Goal: Obtain resource: Obtain resource

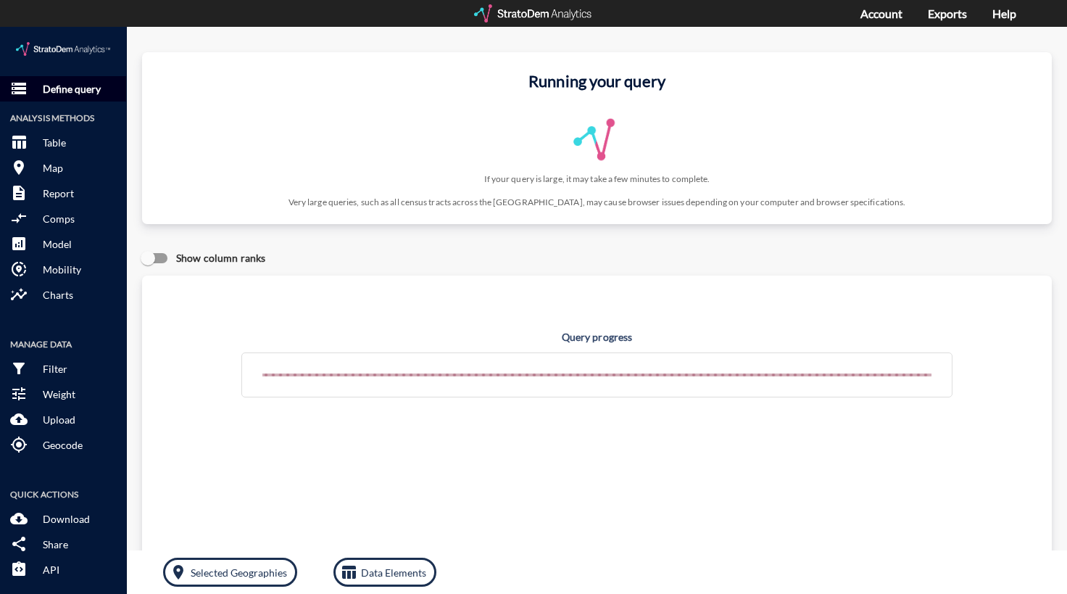
click p "Define query"
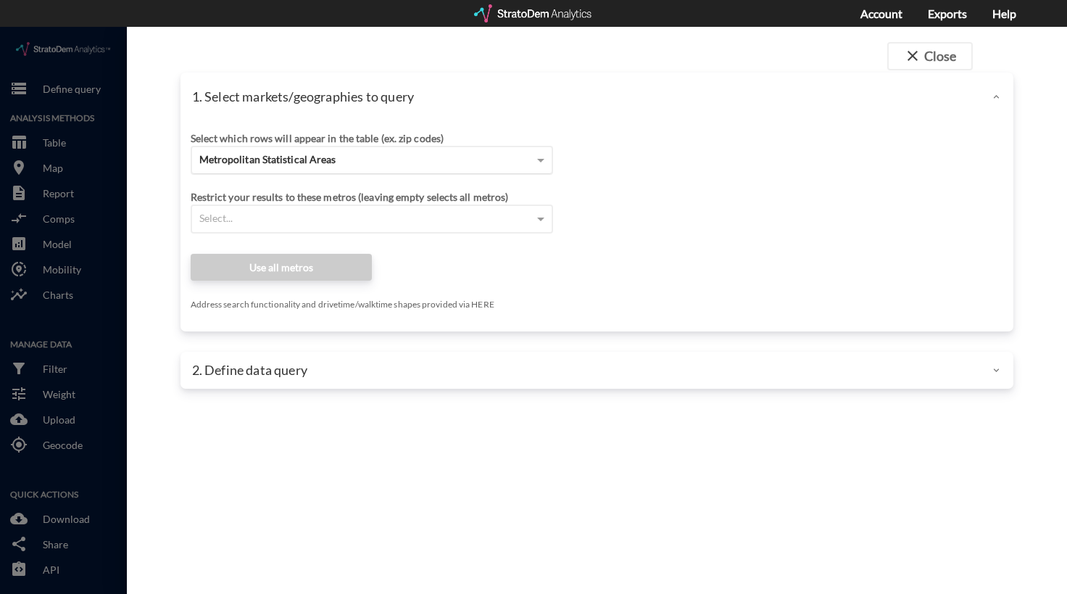
click div "Metropolitan Statistical Areas"
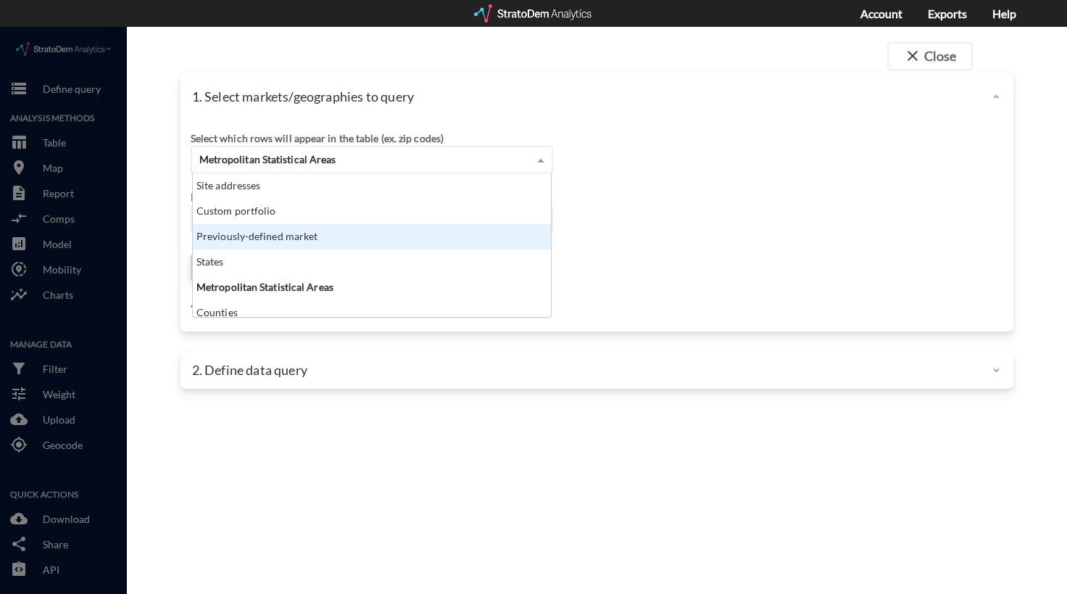
scroll to position [133, 349]
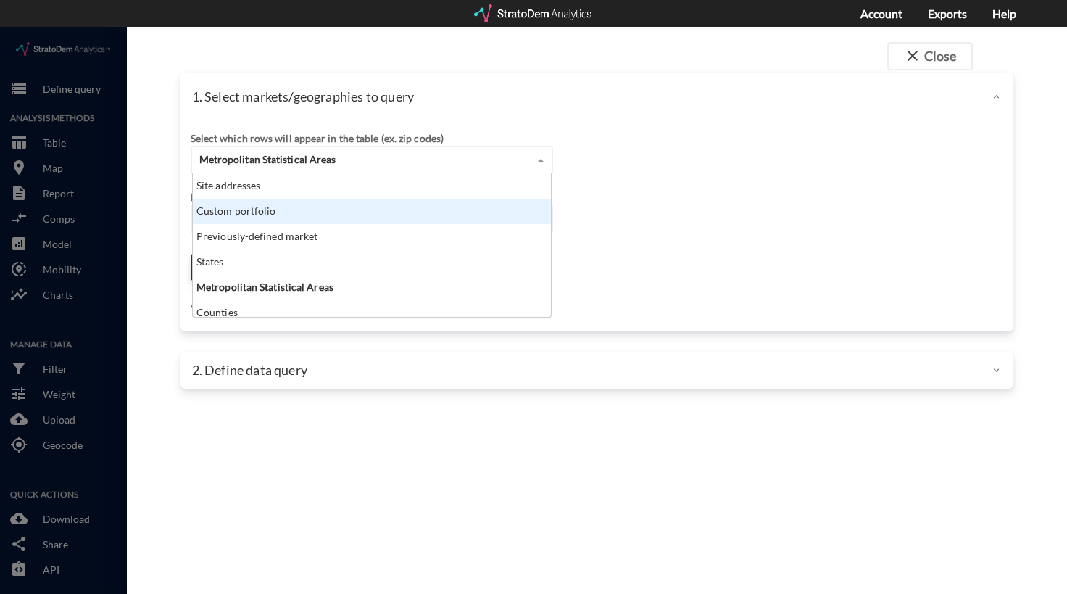
click div "Custom portfolio"
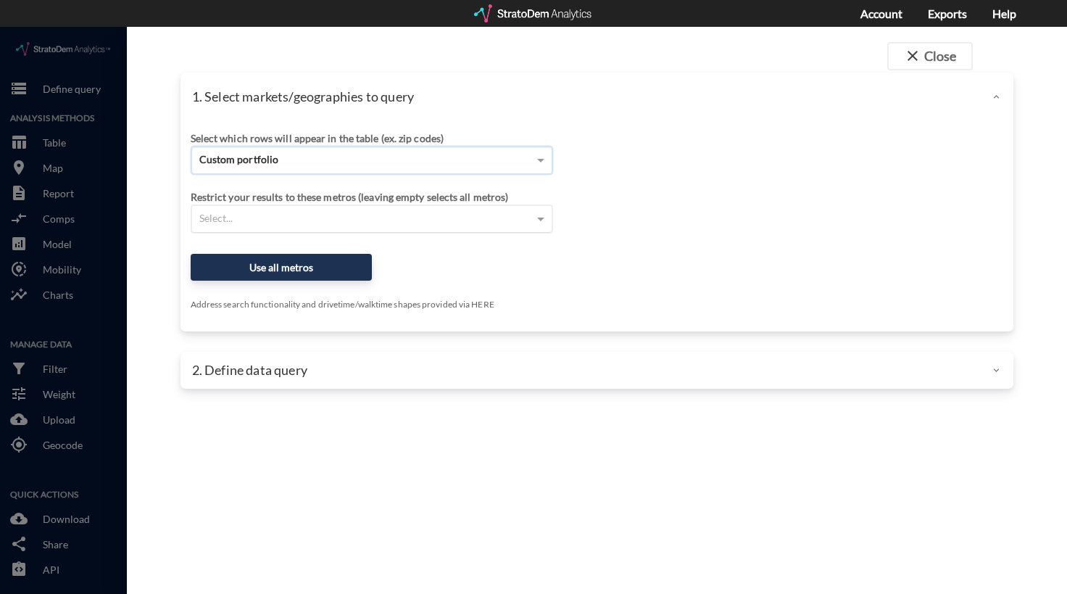
click div "Restrict your results to these metros (leaving empty selects all metros) Select…"
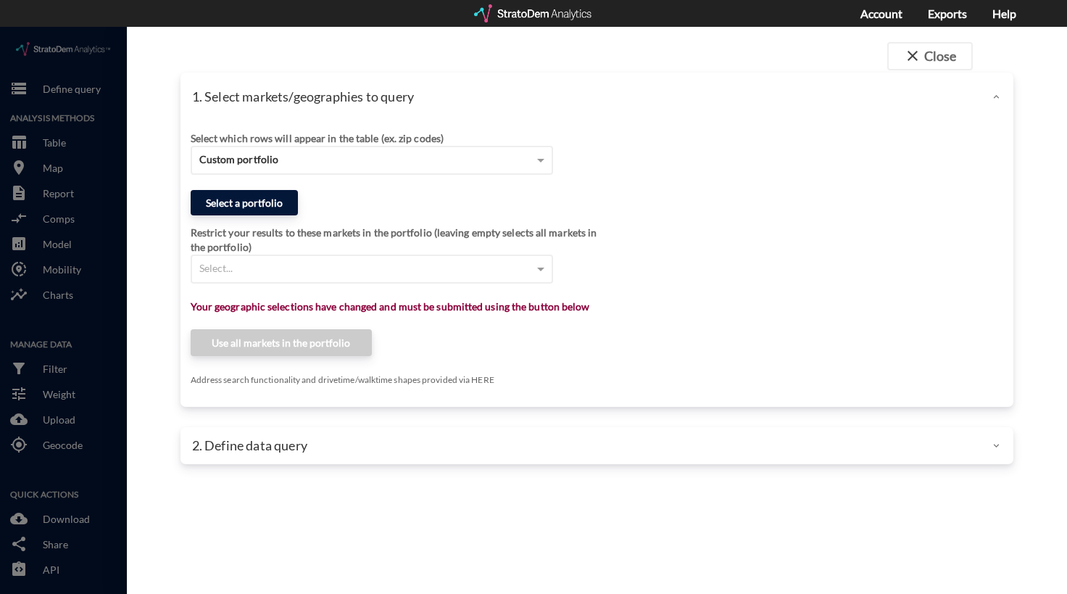
click button "Select a portfolio"
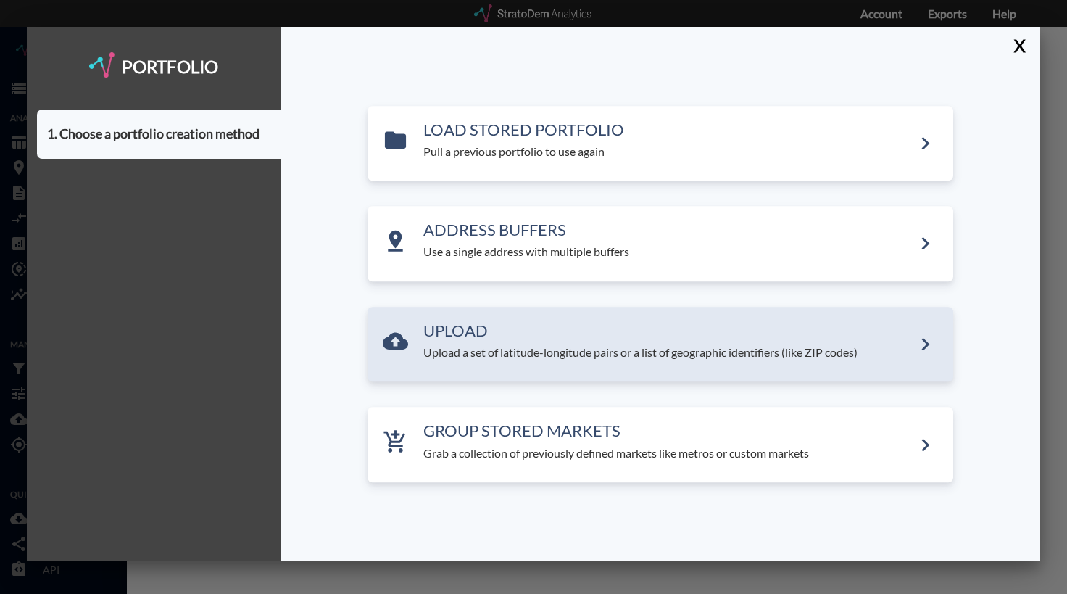
click at [594, 348] on p "Upload a set of latitude-longitude pairs or a list of geographic identifiers (l…" at bounding box center [667, 352] width 489 height 17
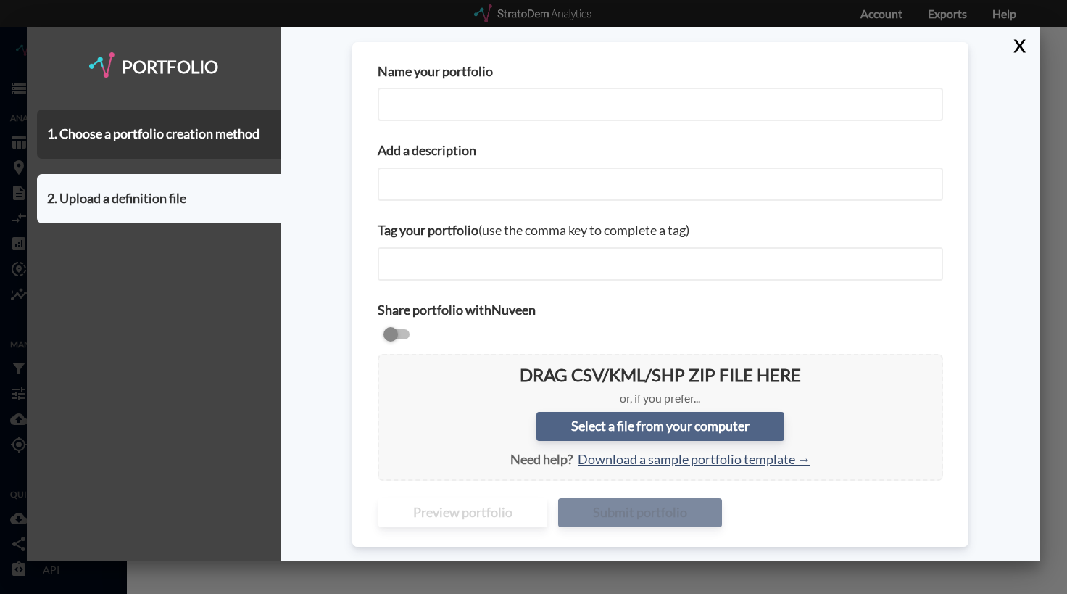
click at [652, 426] on label "Select a file from your computer" at bounding box center [660, 426] width 248 height 29
click at [389, 365] on input "Select a file from your computer" at bounding box center [389, 365] width 0 height 0
type input "C:\fakepath\DR Coordinates.csv"
click at [1016, 51] on button "X" at bounding box center [1016, 46] width 25 height 38
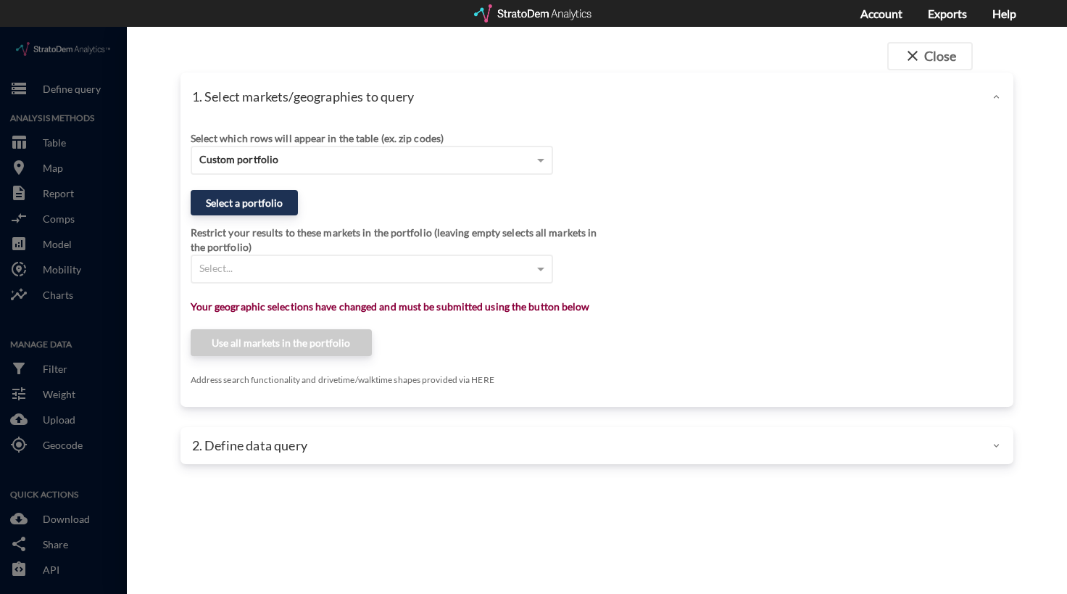
click div
click button "close Close"
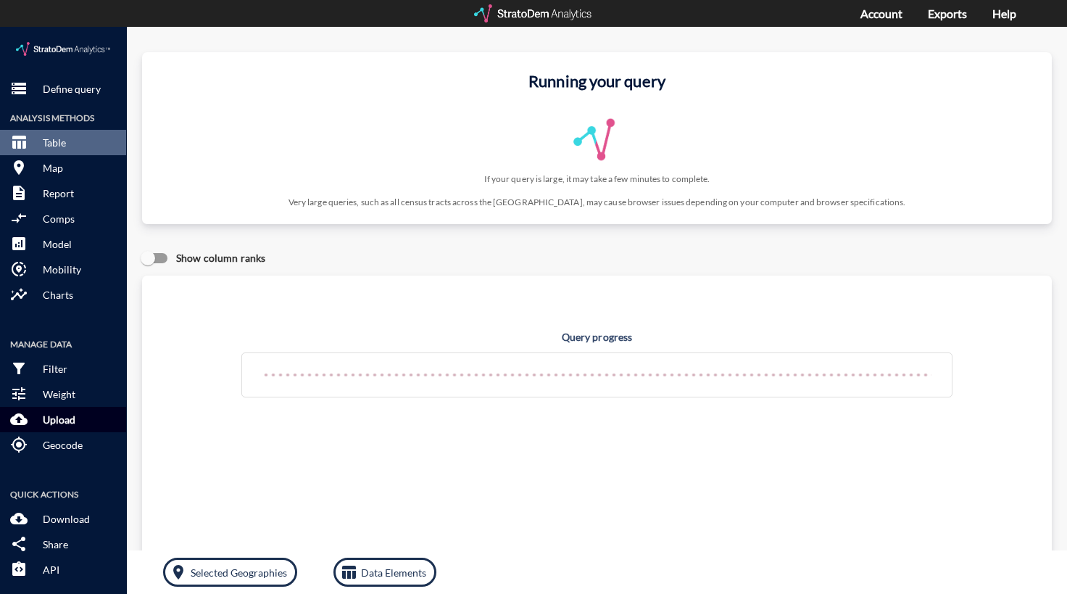
click p "Upload"
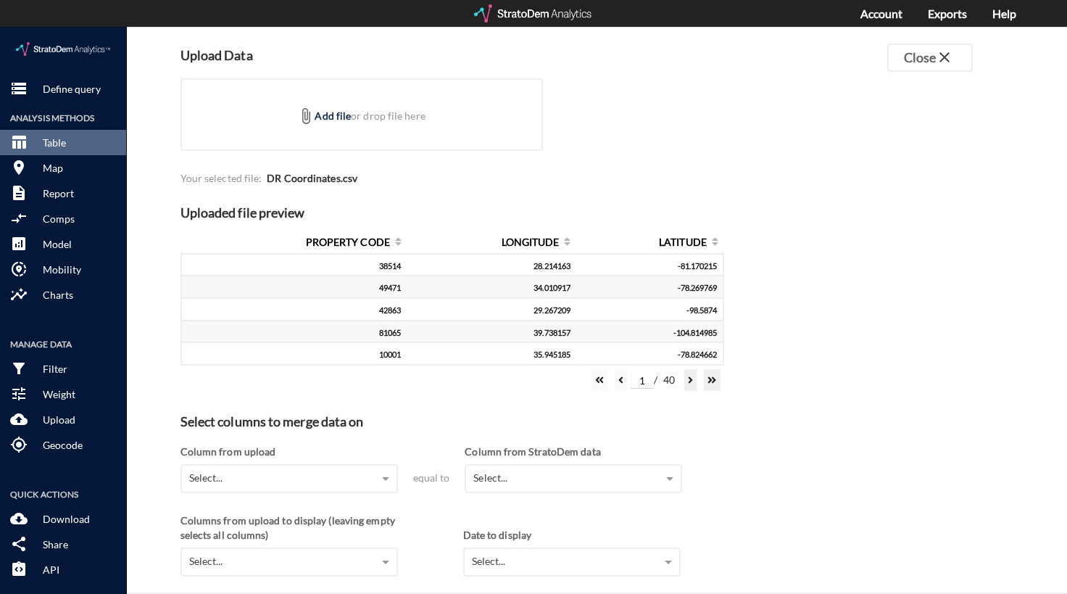
click div "Uploaded file preview PROPERTY CODE LONGITUDE LATITUDE 38514 28.214163 -81.1702…"
drag, startPoint x: 899, startPoint y: 160, endPoint x: 564, endPoint y: 160, distance: 335.6
click div "Uploaded file preview PROPERTY CODE LONGITUDE LATITUDE 38514 28.214163 -81.1702…"
drag, startPoint x: 908, startPoint y: 237, endPoint x: 699, endPoint y: 136, distance: 232.4
click div "Uploaded file preview PROPERTY CODE LONGITUDE LATITUDE 38514 28.214163 -81.1702…"
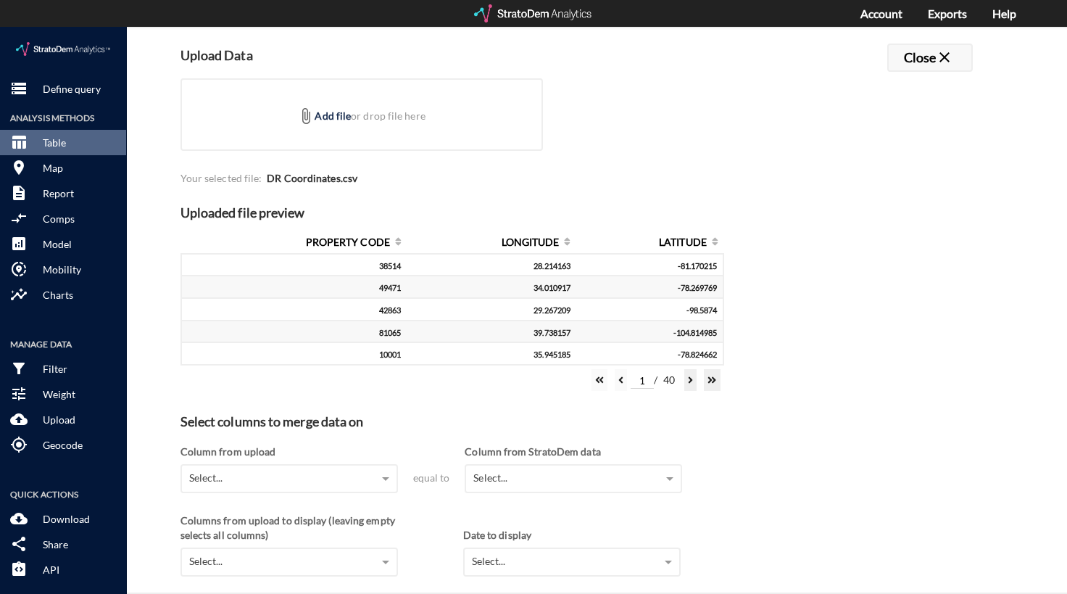
click button "Close close"
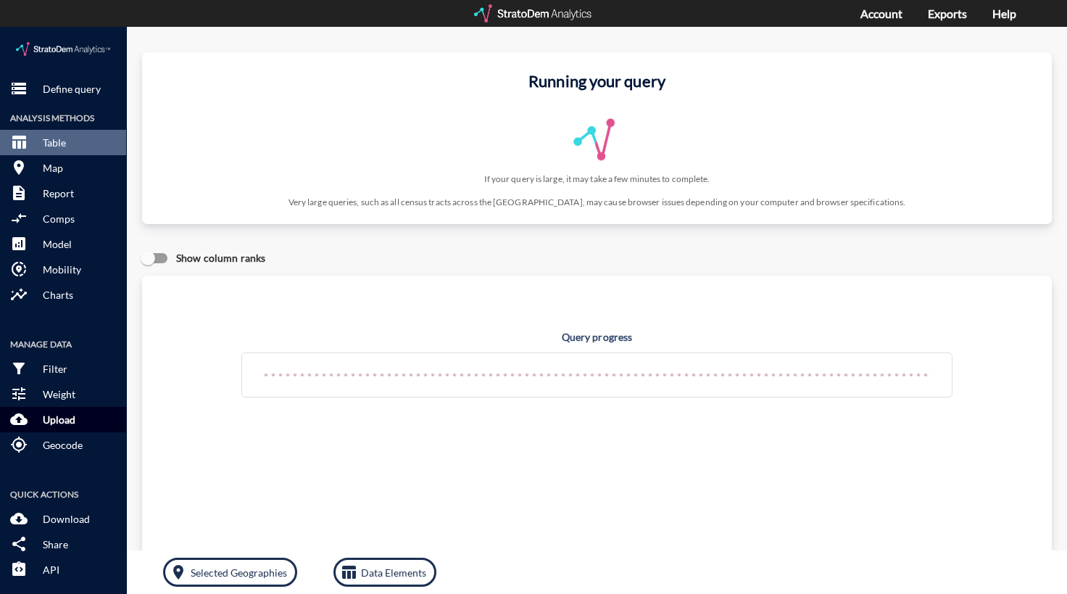
click button "cloud_upload Upload"
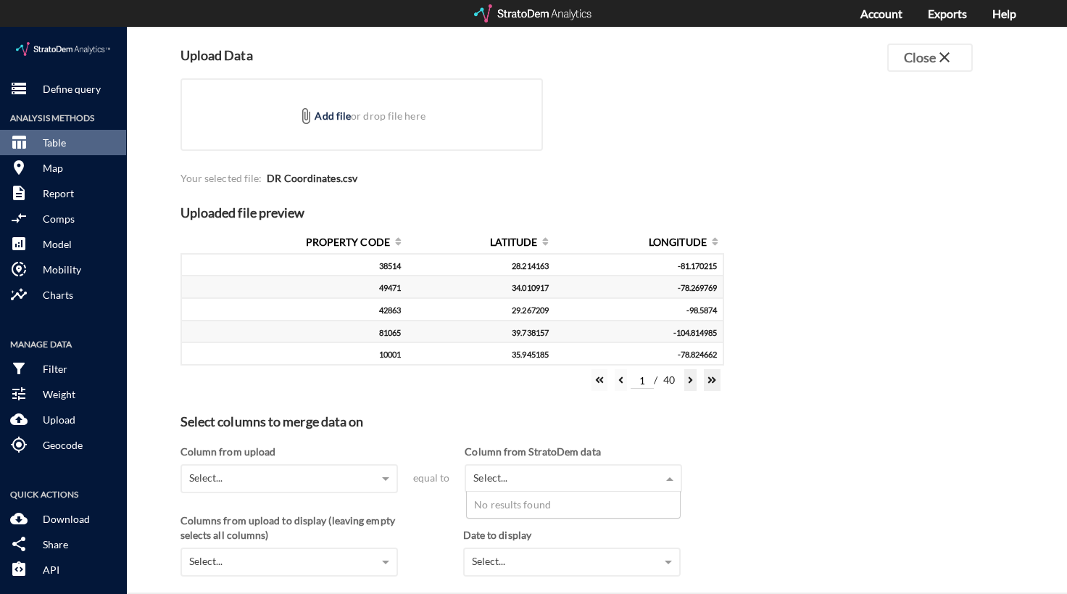
click div "Select..."
drag, startPoint x: 478, startPoint y: 459, endPoint x: 351, endPoint y: 452, distance: 127.8
click div "Select..."
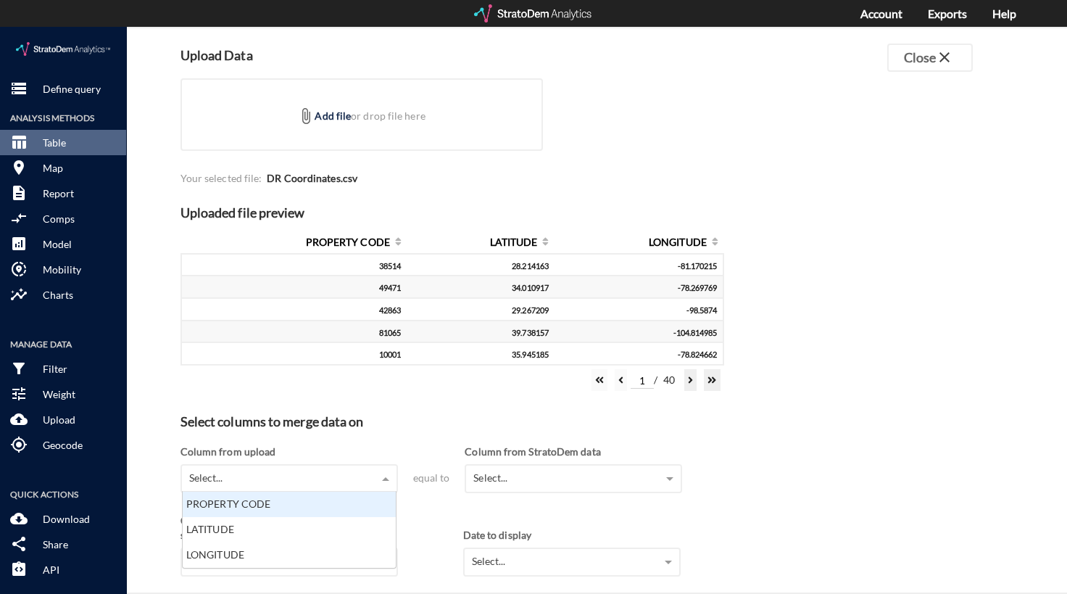
click div "Select..."
click div "PROPERTY CODE"
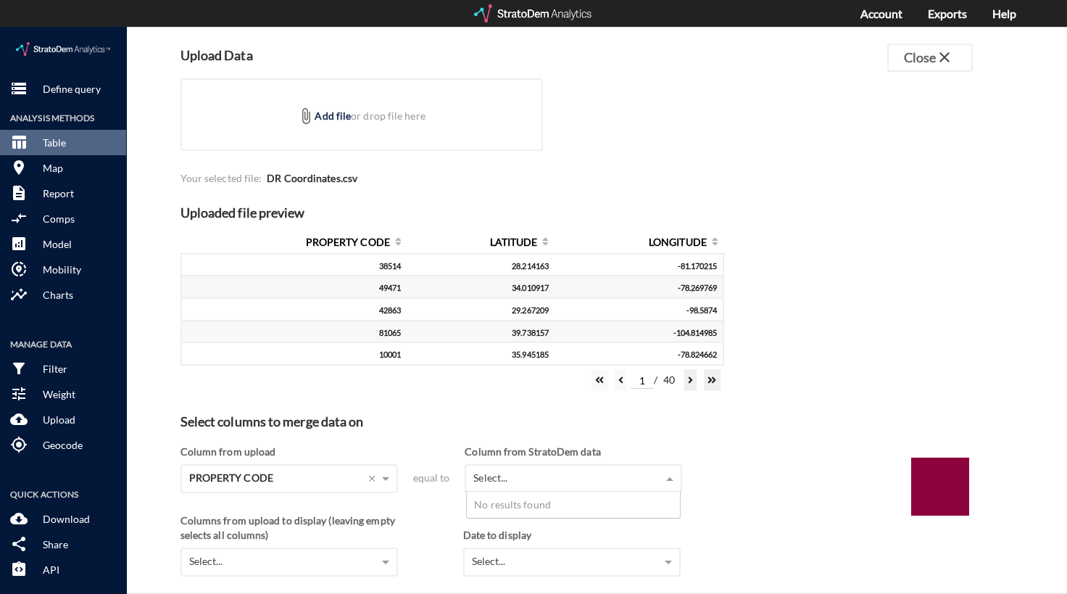
click div "Select..."
click div "Column from StratoDem data"
click div "1 / 40"
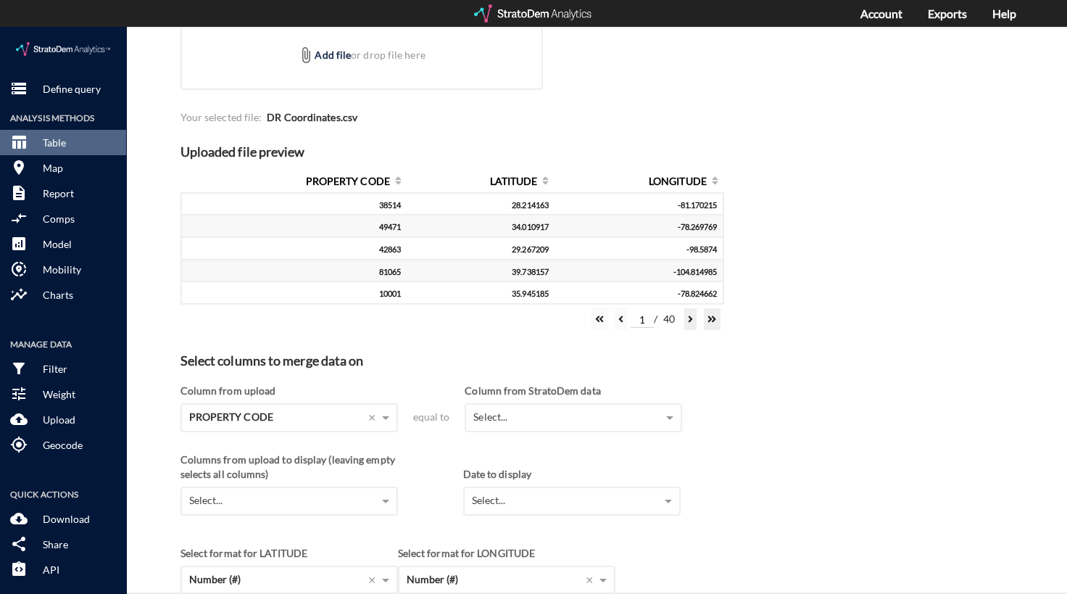
scroll to position [152, 0]
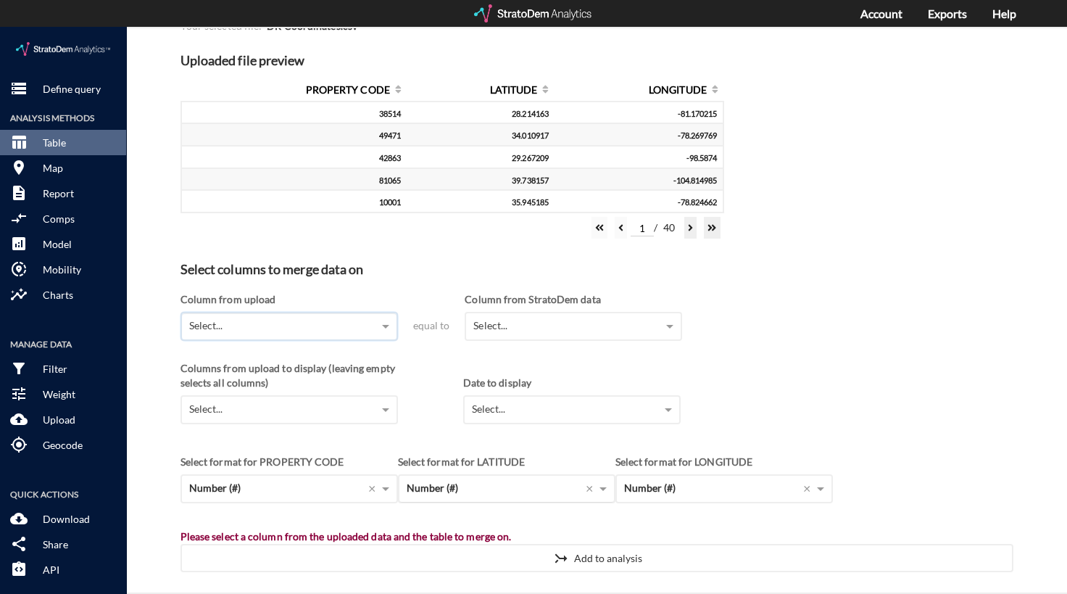
click div "Number (#) ×"
click div "Select format for LATITUDE Number (#) ×"
click div "Select..."
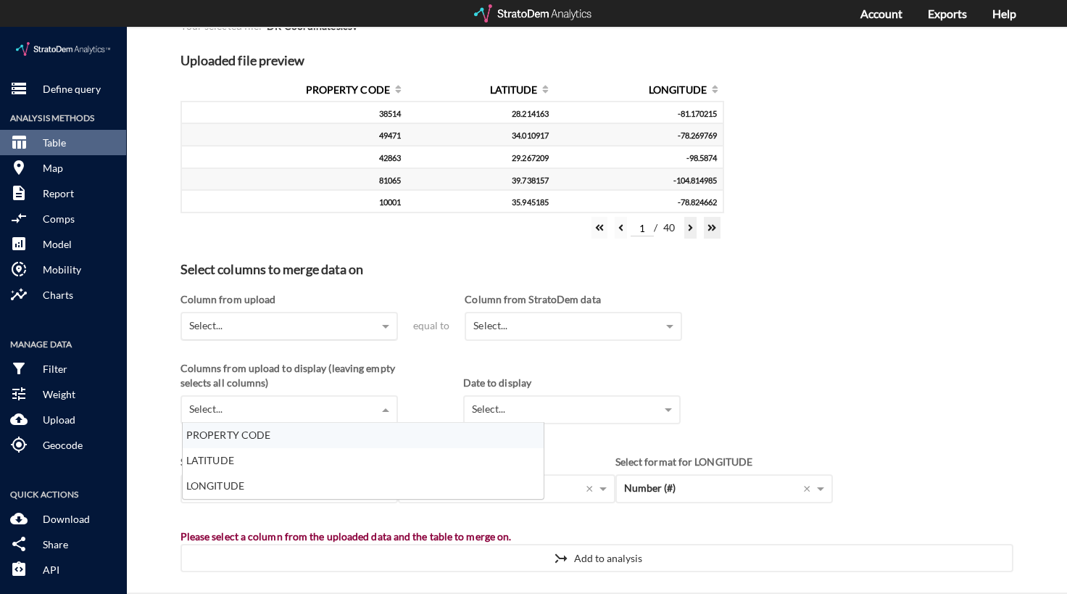
click div "Select..."
click div "Columns from upload to display (leaving empty selects all columns) Select... PR…"
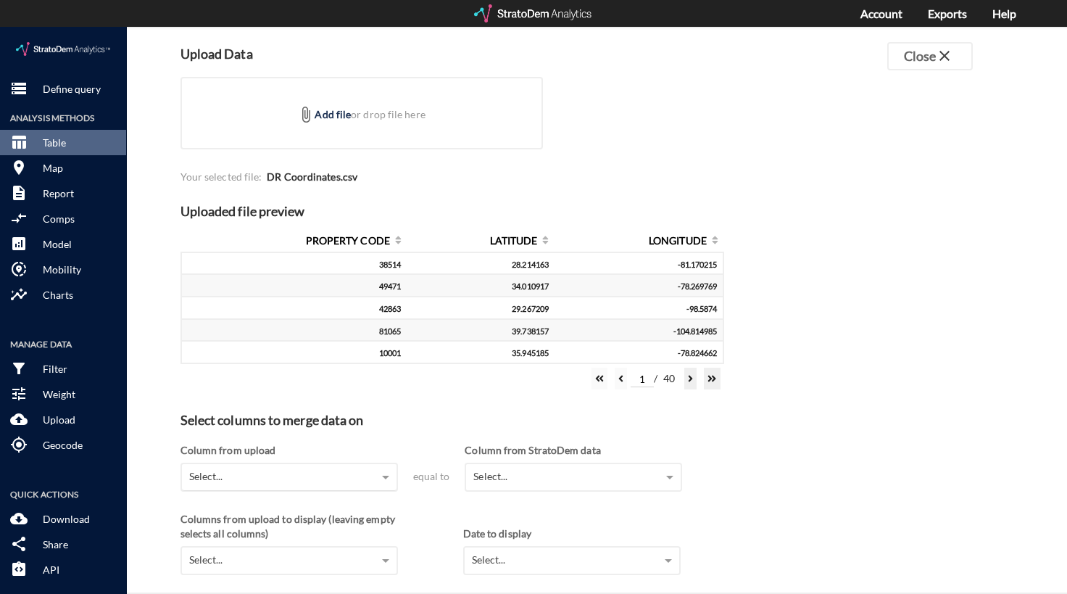
scroll to position [0, 0]
click div "1 / 40"
click button
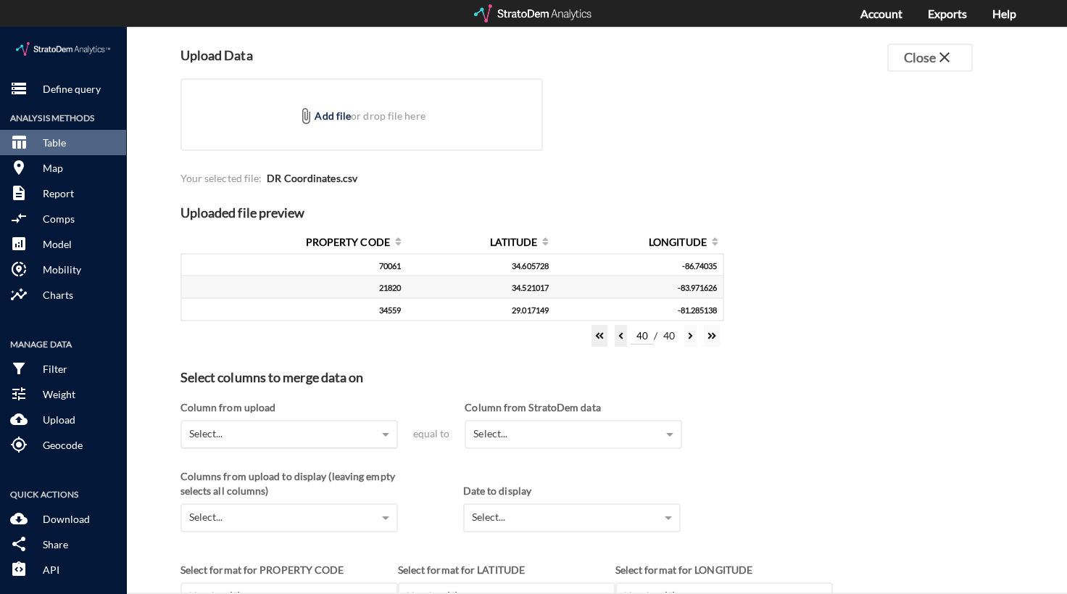
click div "Column from upload"
click div "Select..."
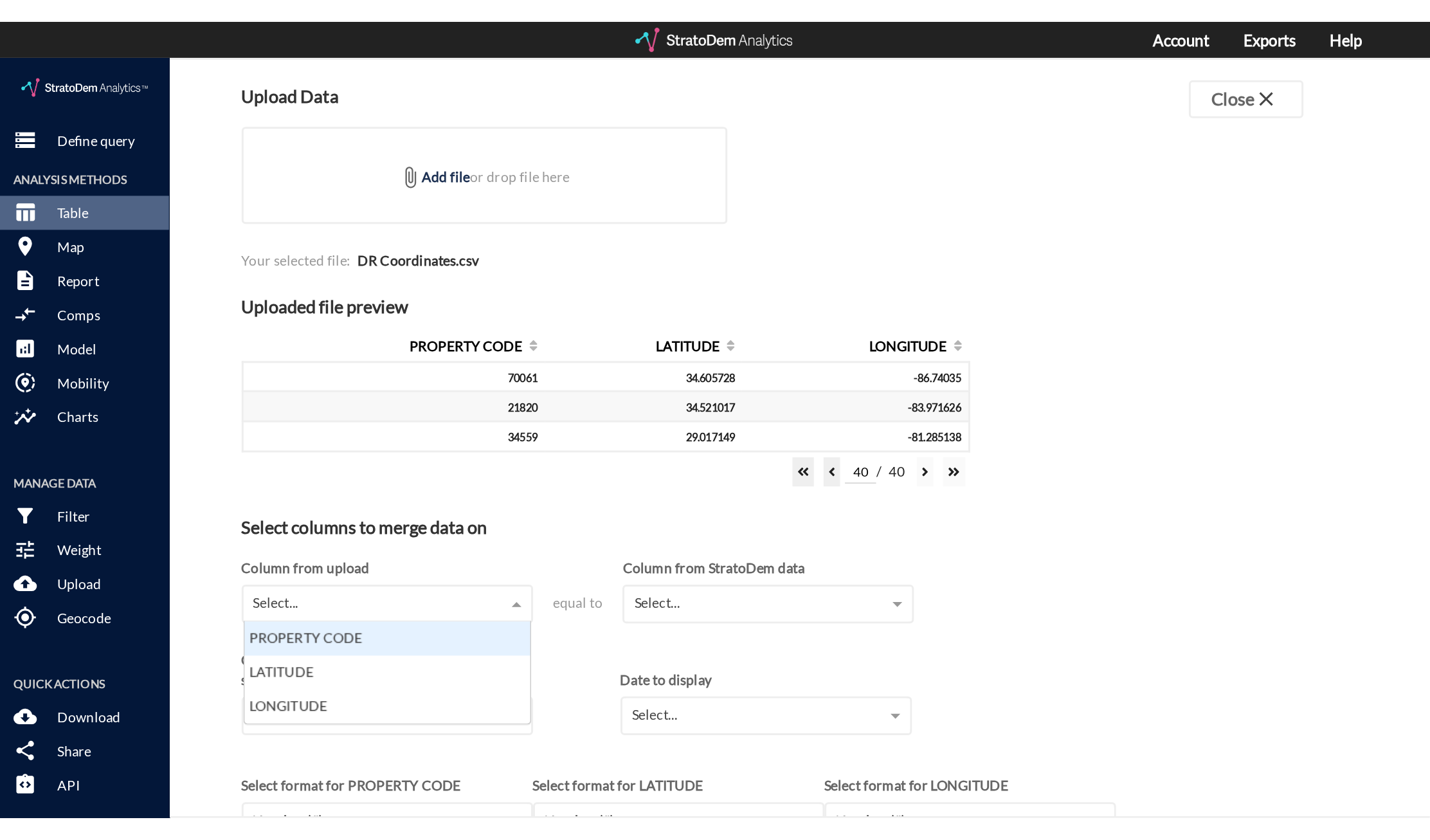
scroll to position [58, 181]
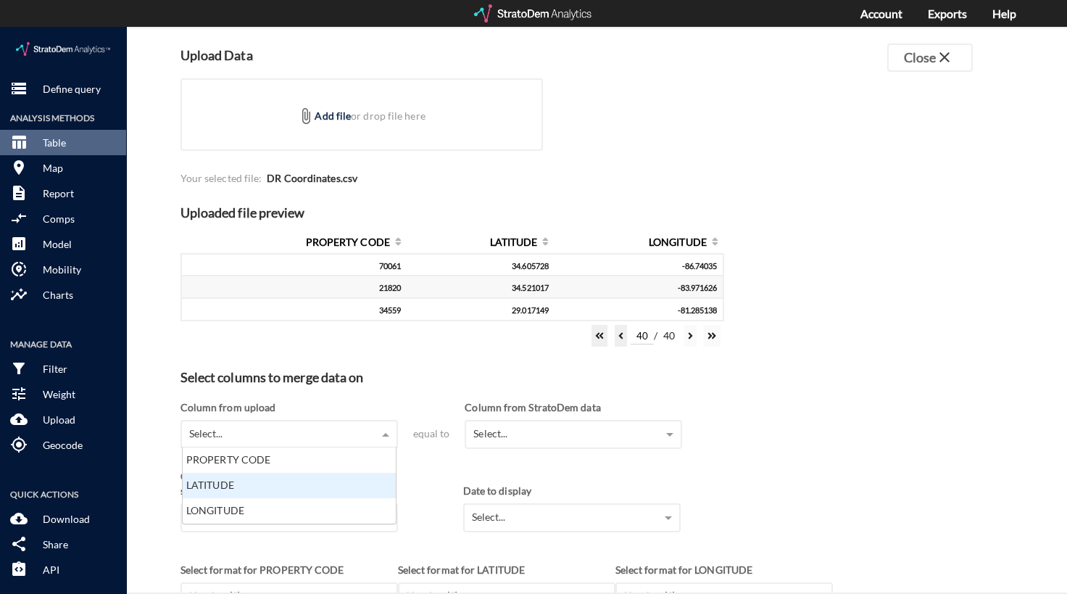
click div "LATITUDE"
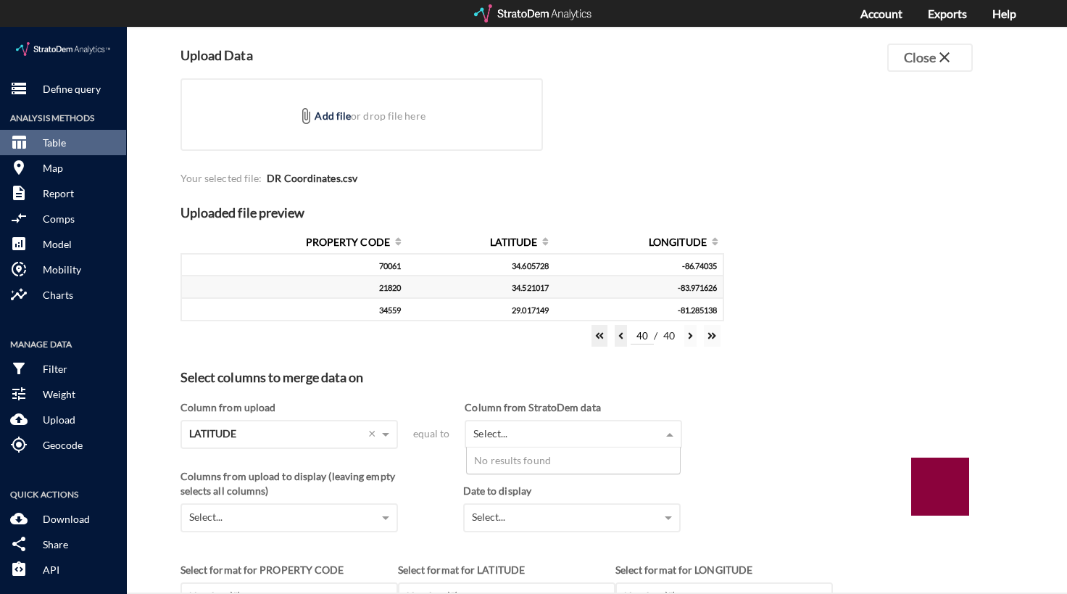
click div "Select..."
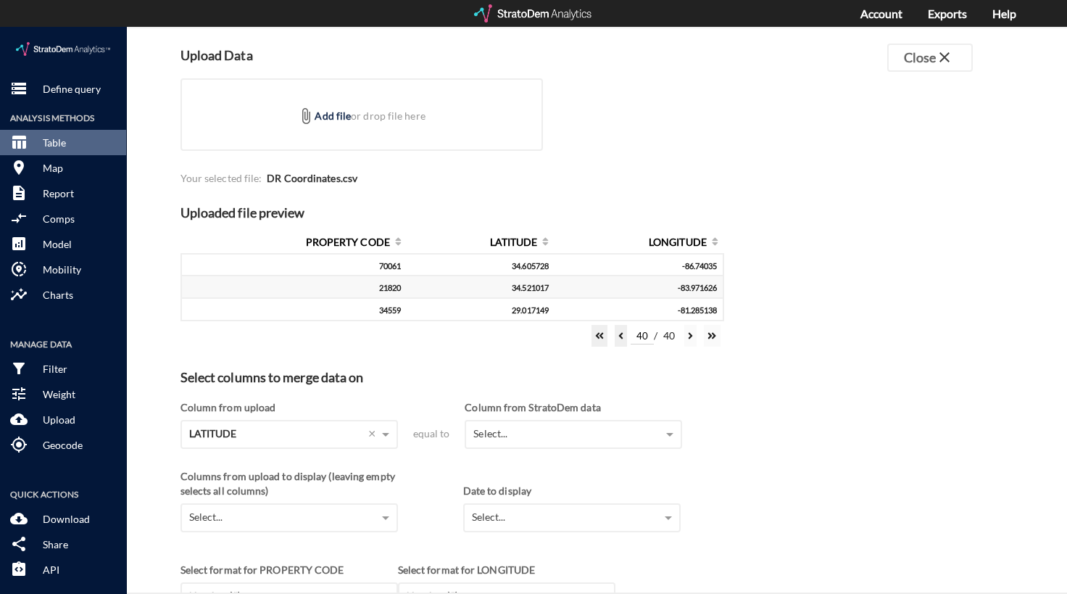
click div "Upload Data Close close attach_file Add file or drop file here Your selected fi…"
click span "close"
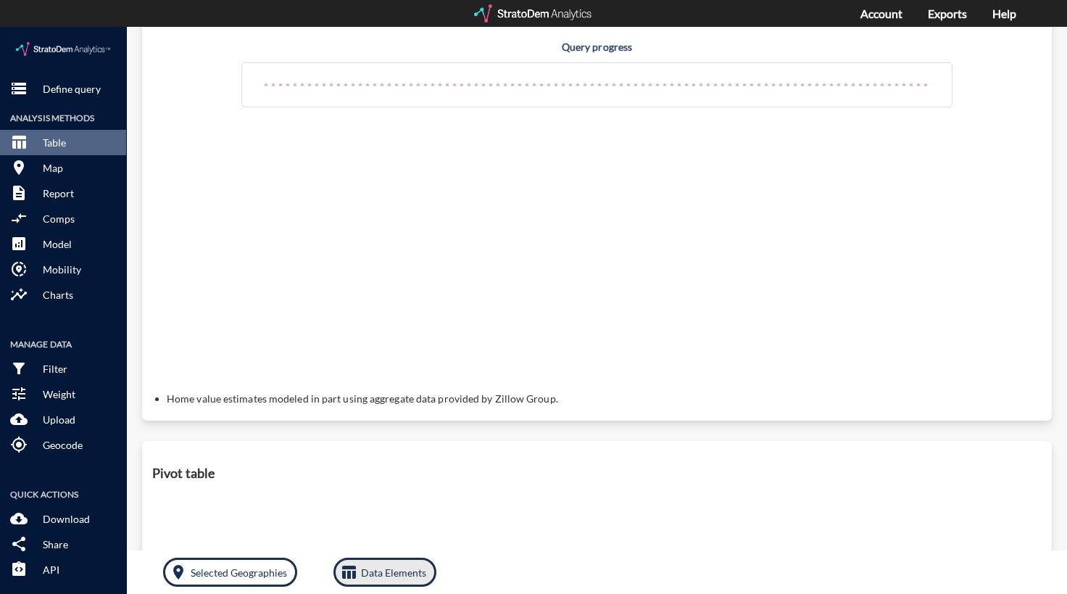
click p "Data Elements"
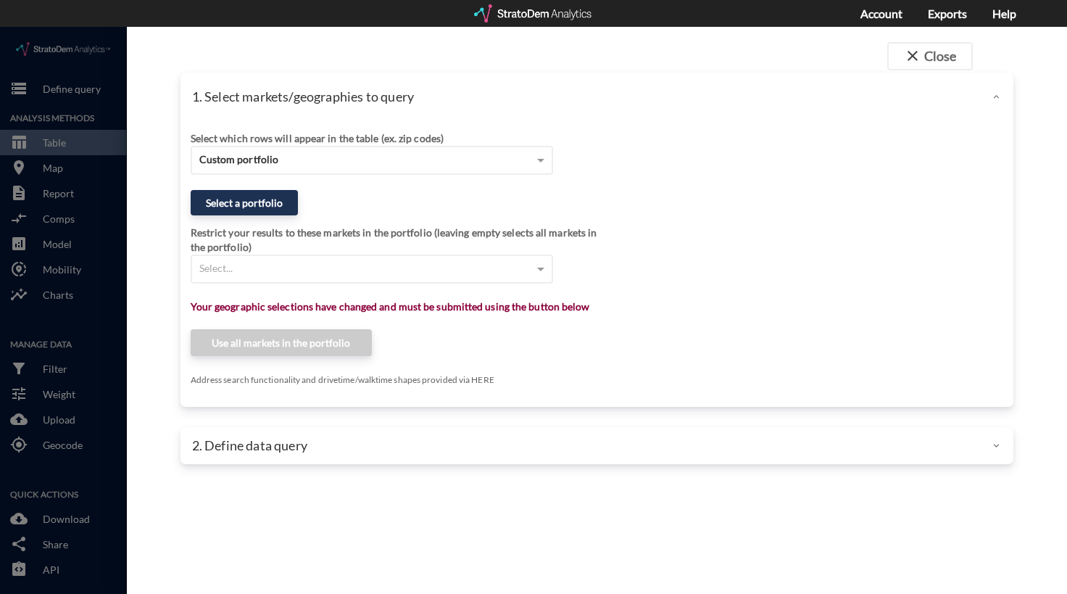
click div "close Close 1. Select markets/geographies to query Select which rows will appea…"
click button "close Close"
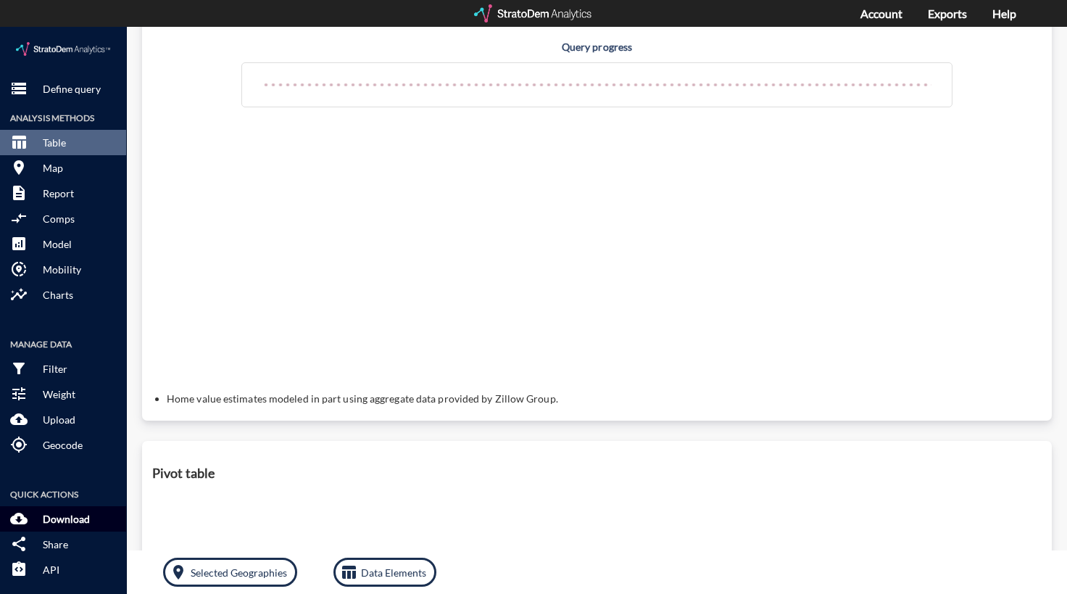
click button "cloud_download Download"
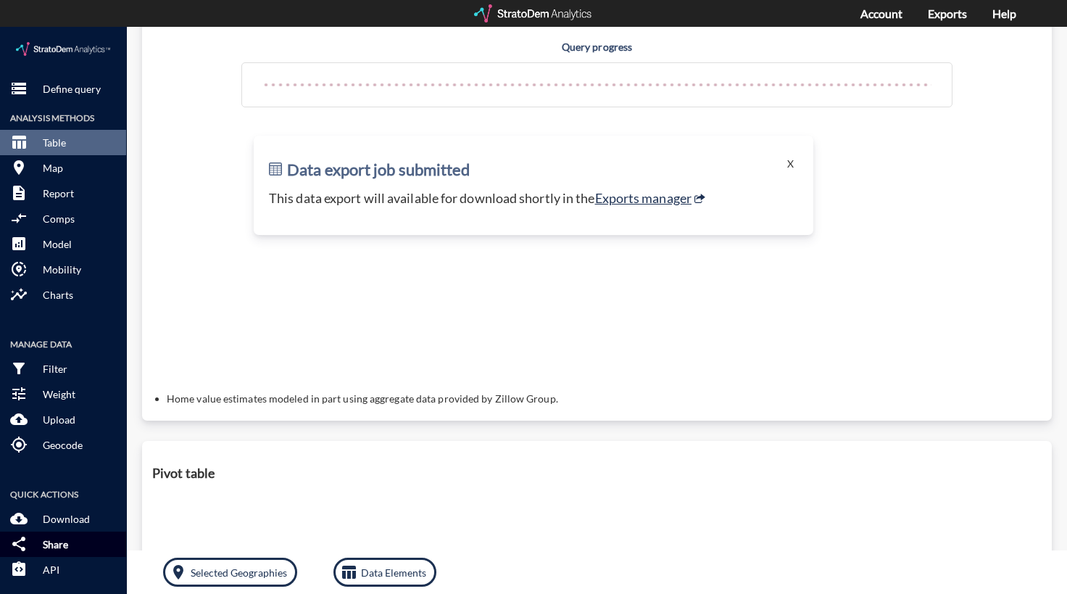
click p "Share"
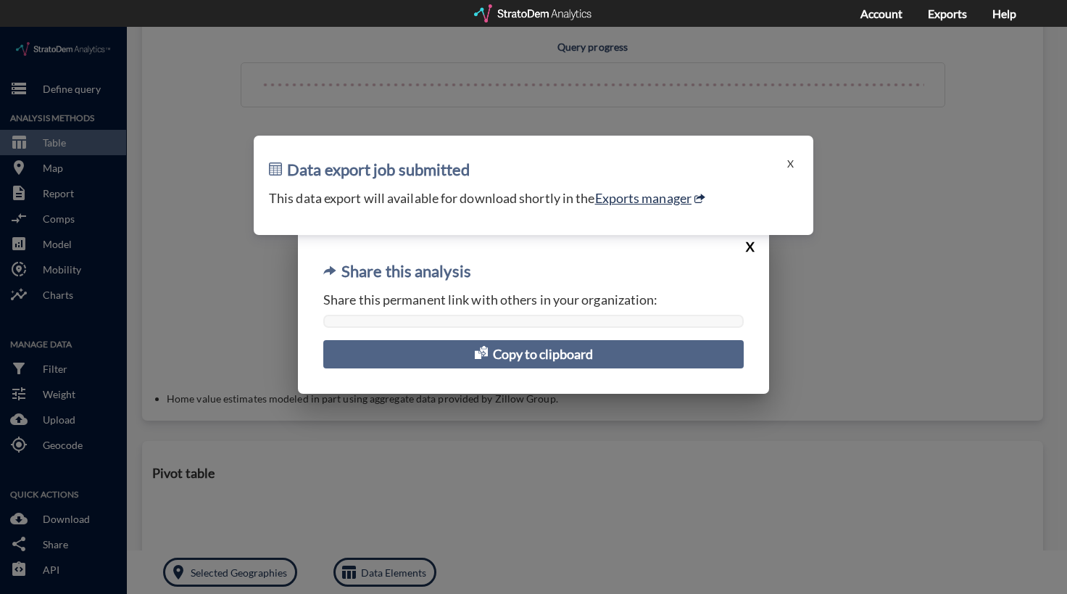
click button "X"
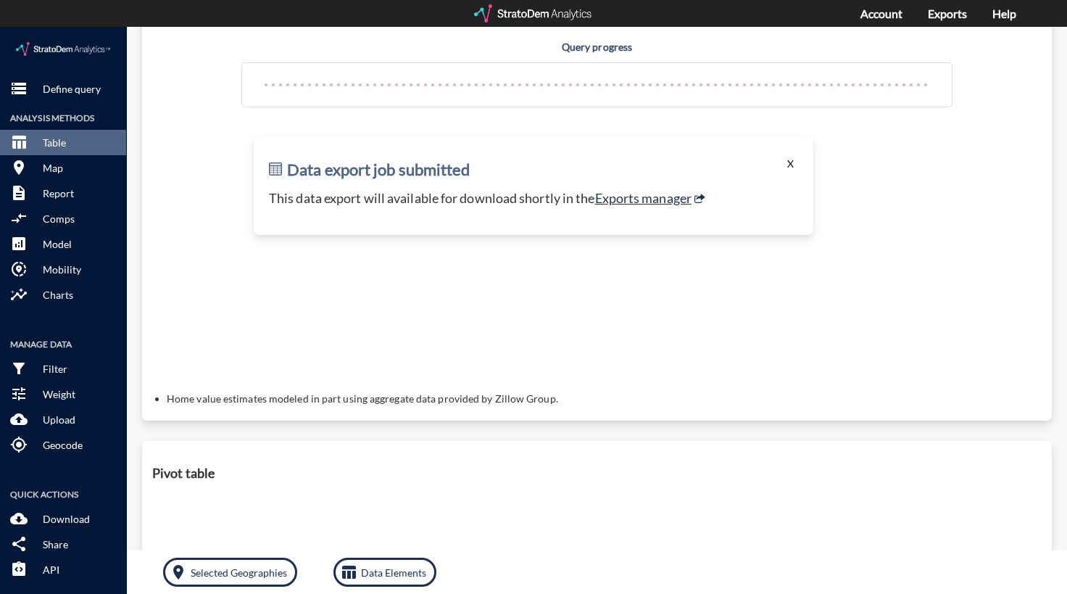
click button "X"
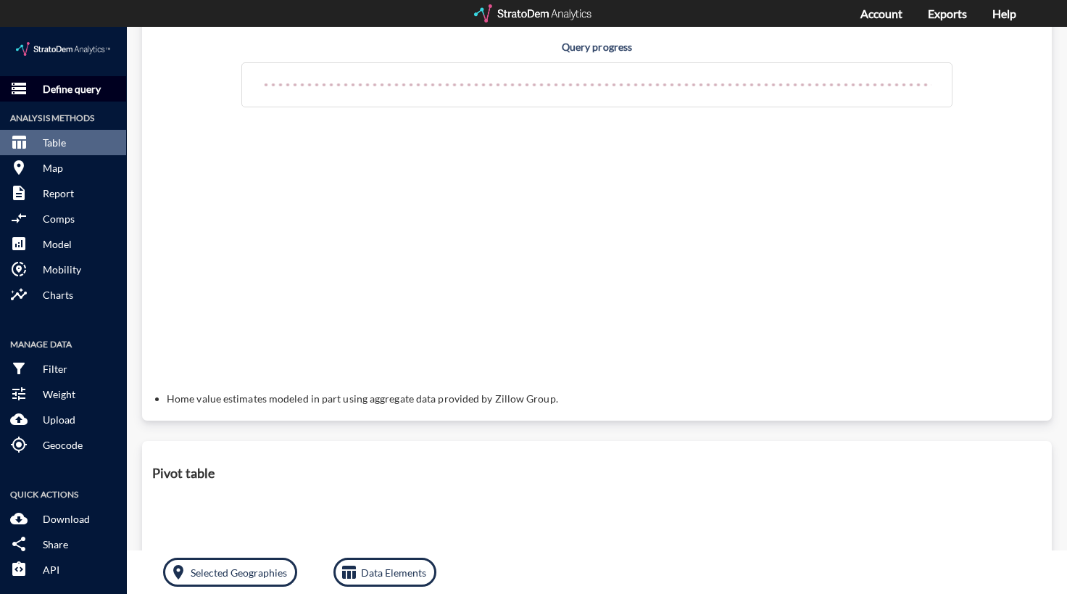
click button "storage Define query"
